Goal: Task Accomplishment & Management: Use online tool/utility

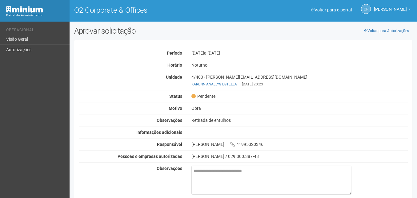
click at [416, 185] on div "Aprovar solicitação Voltar para Autorizações Autorização Pendente Período 01/09…" at bounding box center [243, 126] width 347 height 201
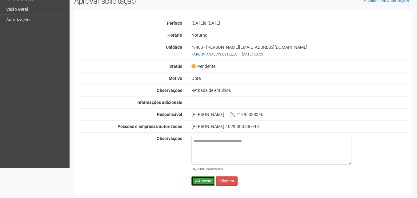
click at [205, 179] on button "Aprovar" at bounding box center [202, 180] width 23 height 9
